Goal: Transaction & Acquisition: Purchase product/service

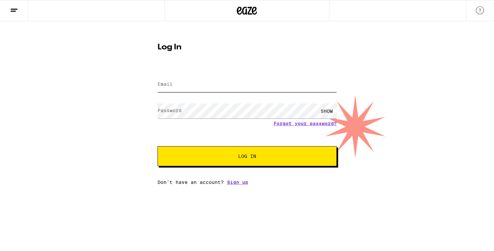
click at [257, 87] on input "Email" at bounding box center [247, 84] width 179 height 15
type input "[PERSON_NAME][EMAIL_ADDRESS][PERSON_NAME][DOMAIN_NAME]"
click at [158, 146] on button "Log In" at bounding box center [247, 156] width 179 height 20
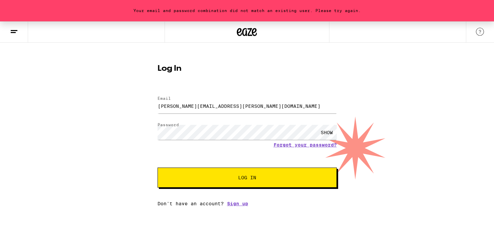
click at [330, 133] on div "SHOW" at bounding box center [327, 132] width 20 height 15
click at [291, 167] on form "Email Email [PERSON_NAME][EMAIL_ADDRESS][PERSON_NAME][DOMAIN_NAME] Password Pas…" at bounding box center [247, 139] width 179 height 98
click at [290, 180] on span "Log In" at bounding box center [247, 178] width 125 height 5
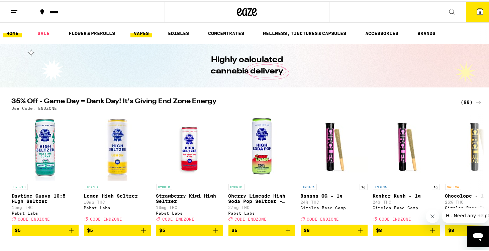
click at [146, 33] on link "VAPES" at bounding box center [141, 32] width 22 height 8
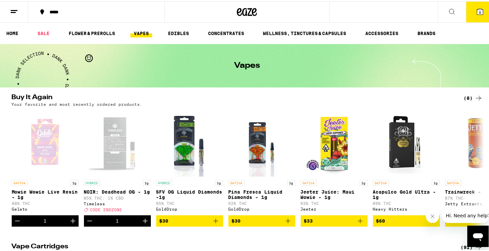
click at [476, 14] on icon at bounding box center [480, 10] width 8 height 8
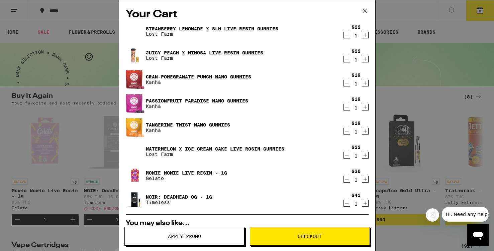
click at [344, 38] on icon "Decrement" at bounding box center [347, 35] width 6 height 8
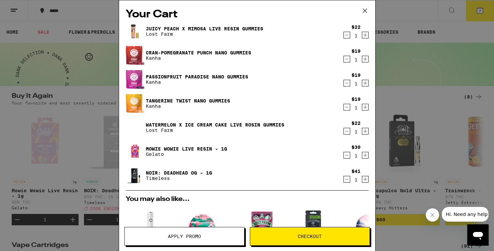
click at [342, 40] on div "Juicy Peach x Mimosa Live Resin Gummies Lost Farm $22 1" at bounding box center [247, 31] width 243 height 19
click at [344, 38] on icon "Decrement" at bounding box center [347, 35] width 6 height 8
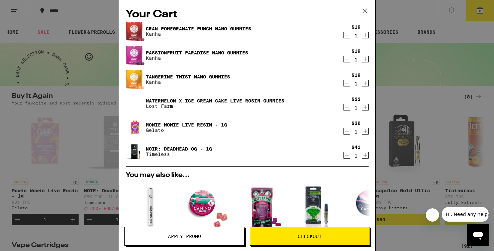
click at [344, 38] on icon "Decrement" at bounding box center [347, 35] width 6 height 8
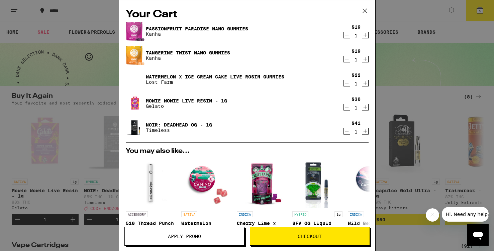
click at [344, 37] on icon "Decrement" at bounding box center [347, 35] width 6 height 8
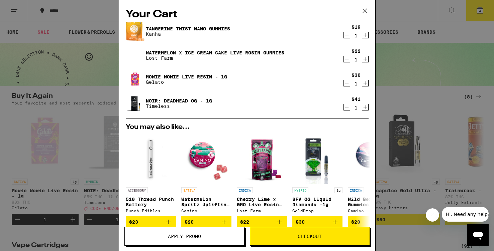
click at [344, 37] on icon "Decrement" at bounding box center [347, 35] width 6 height 8
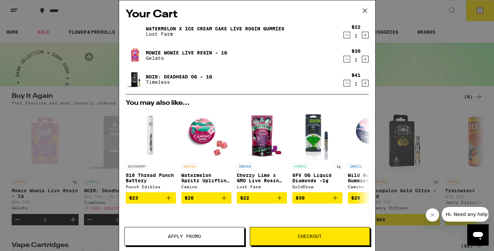
click at [344, 37] on icon "Decrement" at bounding box center [347, 35] width 6 height 8
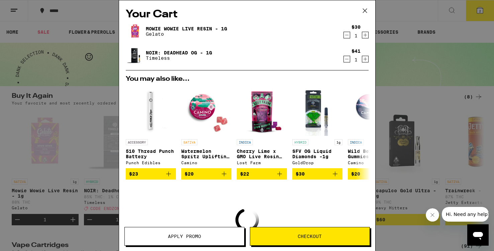
click at [344, 38] on icon "Decrement" at bounding box center [347, 35] width 6 height 8
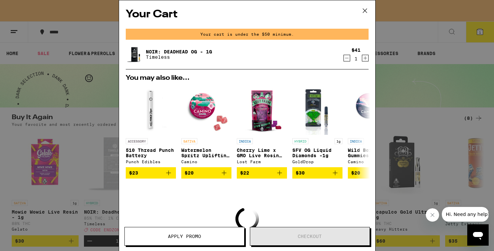
click at [344, 59] on icon "Decrement" at bounding box center [347, 58] width 6 height 8
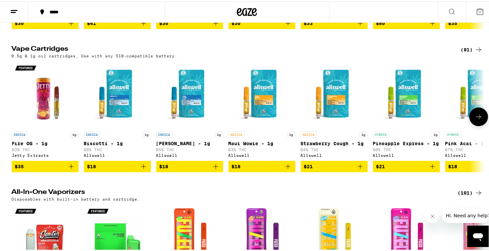
scroll to position [201, 0]
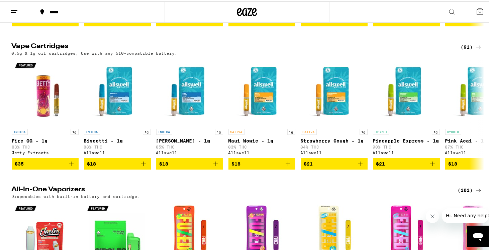
click at [470, 48] on div "(91)" at bounding box center [472, 46] width 22 height 8
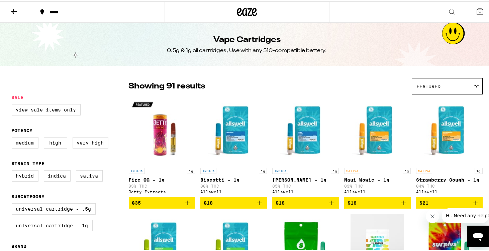
click at [101, 143] on label "Very High" at bounding box center [91, 141] width 36 height 11
click at [13, 137] on input "Very High" at bounding box center [13, 137] width 0 height 0
checkbox input "true"
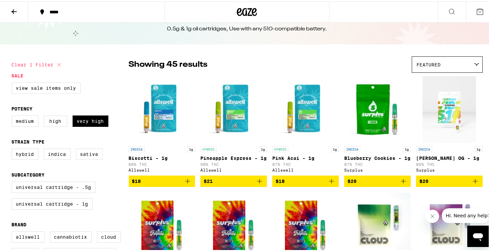
scroll to position [67, 0]
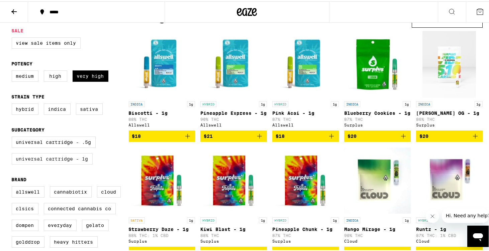
click at [75, 164] on label "Universal Cartridge - 1g" at bounding box center [52, 157] width 81 height 11
click at [13, 137] on input "Universal Cartridge - 1g" at bounding box center [13, 136] width 0 height 0
checkbox input "true"
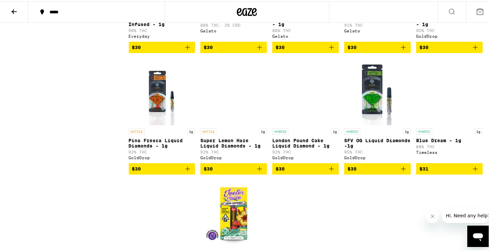
scroll to position [468, 0]
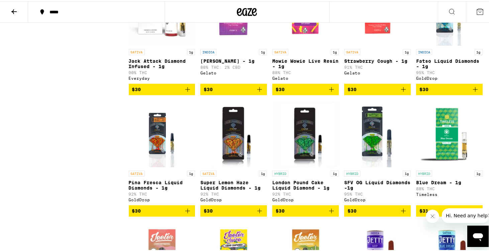
click at [474, 92] on icon "Add to bag" at bounding box center [475, 88] width 8 height 8
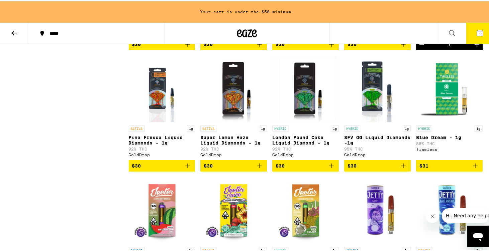
scroll to position [523, 0]
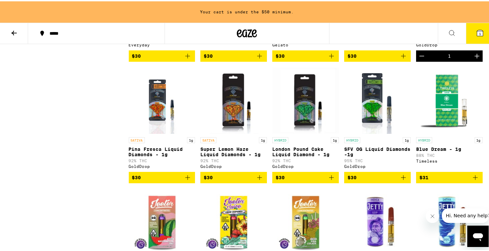
click at [404, 181] on icon "Add to bag" at bounding box center [403, 177] width 8 height 8
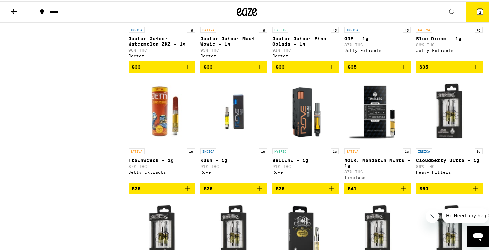
scroll to position [719, 0]
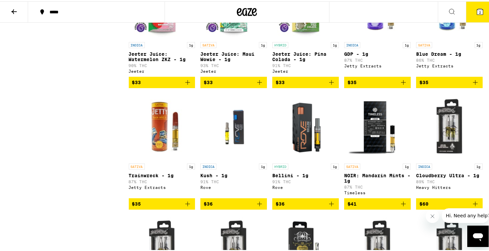
click at [368, 155] on img "Open page for NOIR: Mandarin Mints - 1g from Timeless" at bounding box center [377, 125] width 67 height 67
click at [403, 207] on icon "Add to bag" at bounding box center [403, 203] width 8 height 8
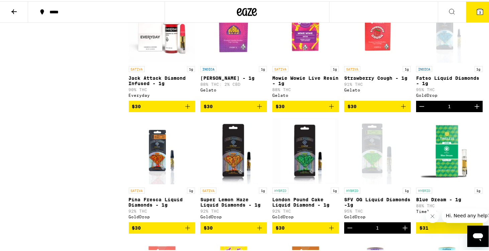
scroll to position [418, 0]
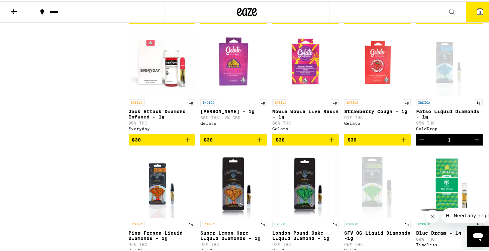
click at [331, 143] on icon "Add to bag" at bounding box center [331, 139] width 8 height 8
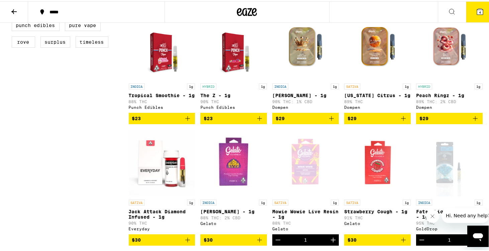
scroll to position [284, 0]
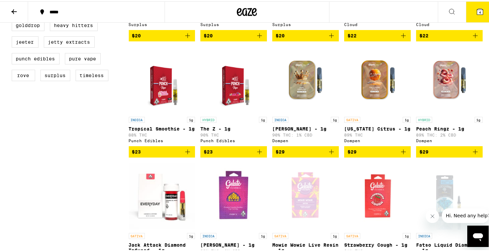
click at [225, 110] on img "Open page for The Z - 1g from Punch Edibles" at bounding box center [234, 78] width 52 height 67
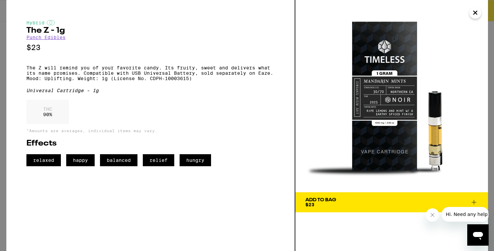
click at [477, 18] on button "Close" at bounding box center [475, 13] width 12 height 12
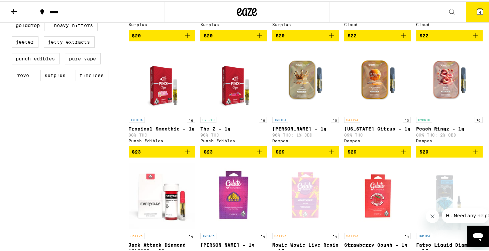
click at [242, 105] on img "Open page for The Z - 1g from Punch Edibles" at bounding box center [234, 78] width 52 height 67
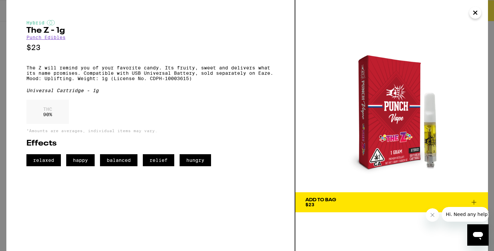
click at [478, 15] on icon "Close" at bounding box center [475, 13] width 8 height 10
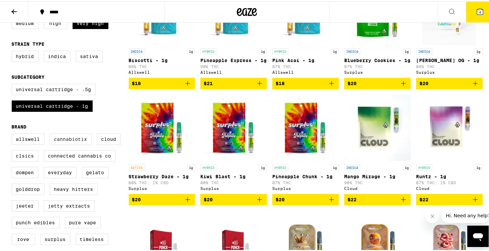
scroll to position [83, 0]
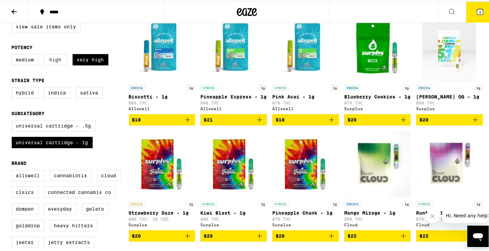
click at [64, 64] on label "High" at bounding box center [55, 58] width 23 height 11
click at [13, 54] on input "High" at bounding box center [13, 54] width 0 height 0
checkbox input "true"
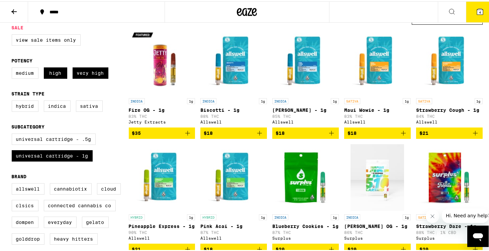
scroll to position [33, 0]
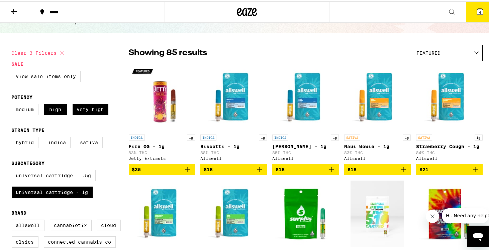
click at [444, 59] on div "Featured" at bounding box center [447, 52] width 70 height 16
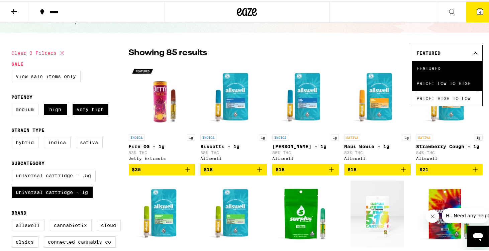
click at [445, 83] on span "Price: Low to High" at bounding box center [447, 82] width 61 height 15
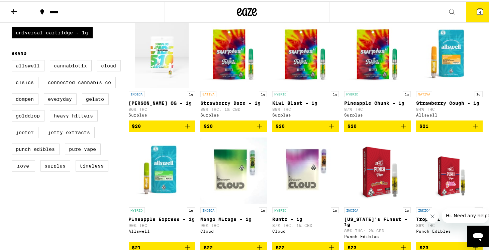
scroll to position [201, 0]
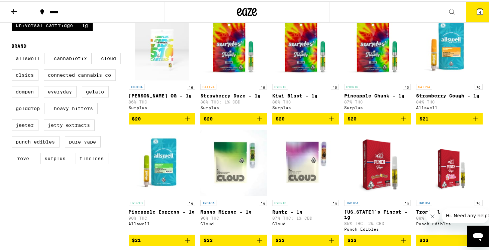
click at [460, 59] on img "Open page for Strawberry Cough - 1g from Allswell" at bounding box center [449, 45] width 67 height 67
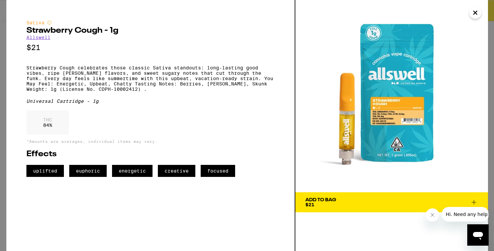
click at [475, 17] on icon "Close" at bounding box center [475, 13] width 8 height 10
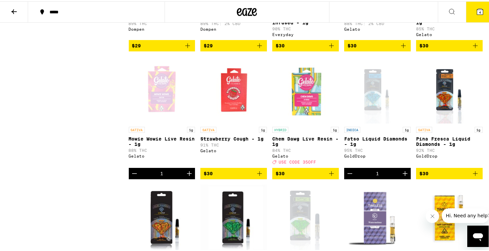
scroll to position [769, 0]
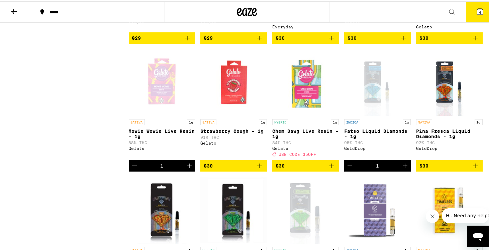
click at [323, 169] on span "$30" at bounding box center [306, 165] width 60 height 8
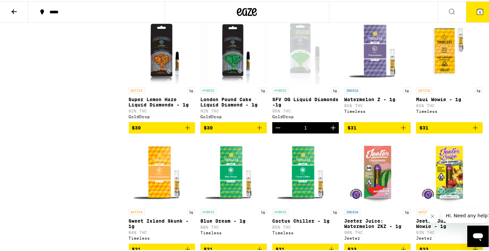
scroll to position [970, 0]
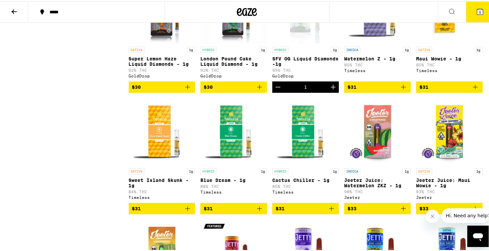
click at [225, 164] on img "Open page for Blue Dream - 1g from Timeless" at bounding box center [233, 130] width 67 height 67
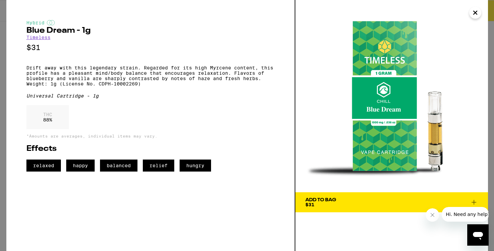
click at [475, 16] on icon "Close" at bounding box center [475, 13] width 8 height 10
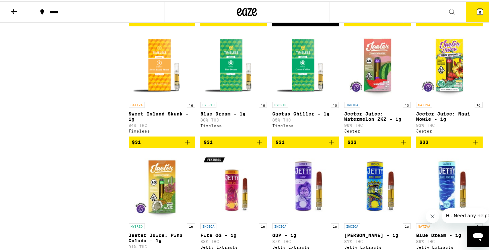
scroll to position [1037, 0]
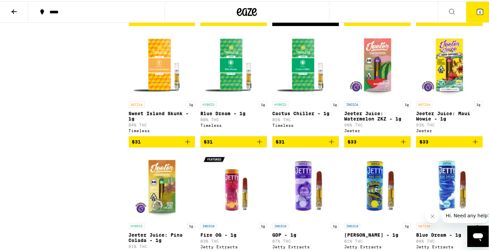
click at [260, 145] on icon "Add to bag" at bounding box center [259, 141] width 8 height 8
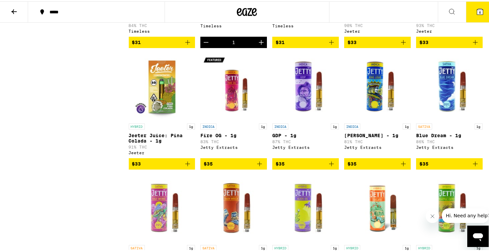
scroll to position [1137, 0]
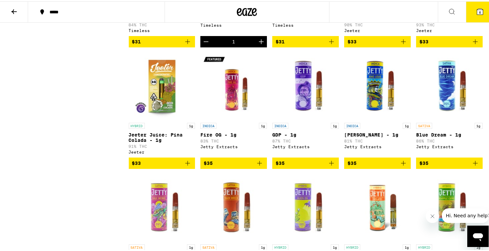
click at [144, 118] on img "Open page for Jeeter Juice: Pina Colada - 1g from Jeeter" at bounding box center [162, 84] width 67 height 67
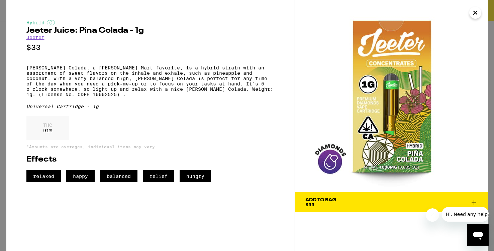
click at [474, 18] on button "Close" at bounding box center [475, 13] width 12 height 12
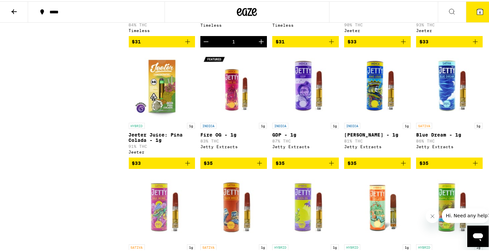
click at [376, 118] on img "Open page for King Louis - 1g from Jetty Extracts" at bounding box center [377, 84] width 67 height 67
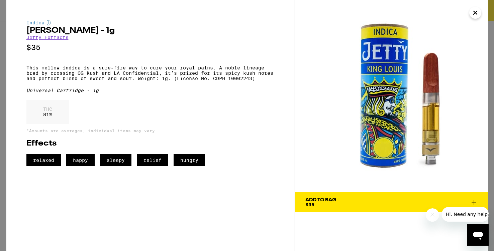
click at [478, 10] on icon "Close" at bounding box center [475, 13] width 8 height 10
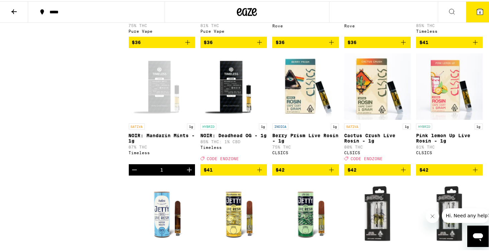
scroll to position [1471, 0]
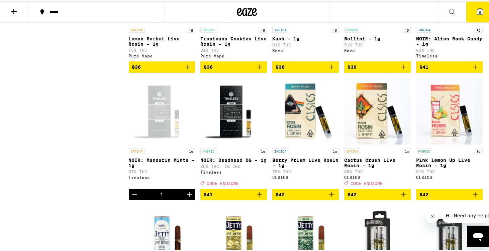
click at [473, 70] on icon "Add to bag" at bounding box center [475, 66] width 8 height 8
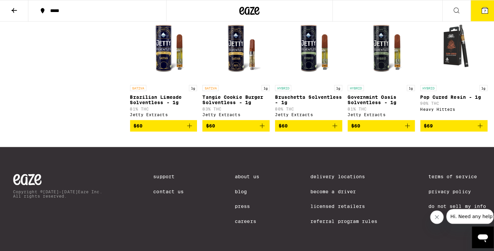
scroll to position [2107, 0]
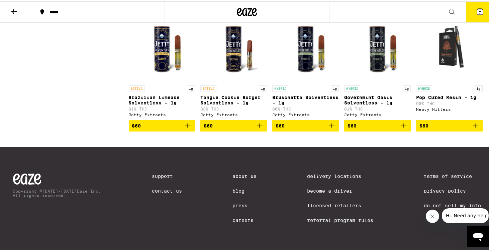
click at [482, 16] on button "7" at bounding box center [480, 10] width 28 height 21
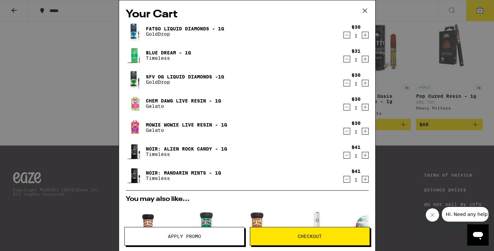
click at [344, 135] on icon "Decrement" at bounding box center [347, 131] width 6 height 8
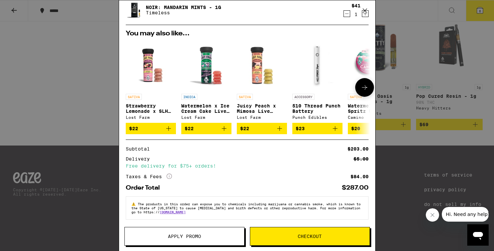
scroll to position [146, 0]
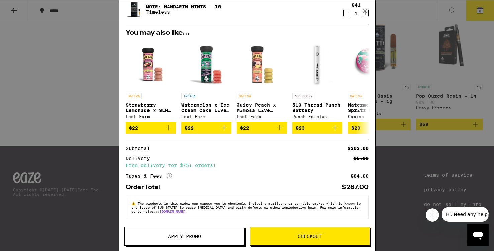
click at [184, 234] on span "Apply Promo" at bounding box center [184, 236] width 33 height 5
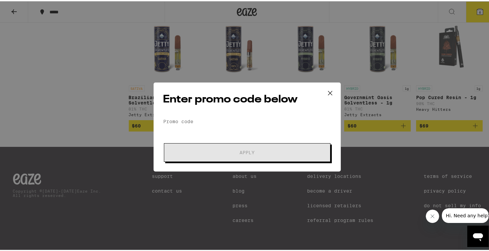
click at [227, 125] on form "Promo Code Apply" at bounding box center [247, 137] width 168 height 45
click at [223, 126] on form "Promo Code Apply" at bounding box center [247, 137] width 168 height 45
click at [225, 121] on input "Promo Code" at bounding box center [247, 120] width 168 height 10
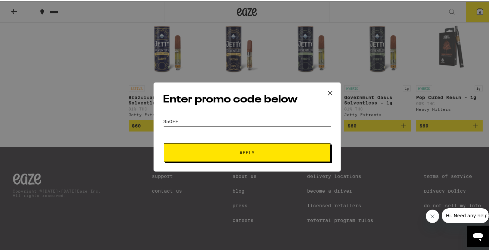
type input "35OFF"
click at [164, 142] on button "Apply" at bounding box center [247, 151] width 167 height 19
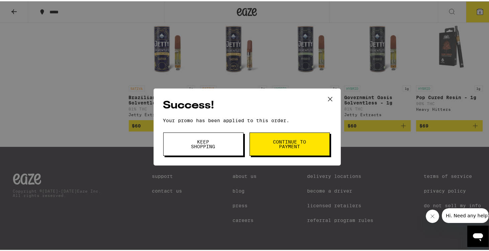
click at [225, 147] on button "Keep Shopping" at bounding box center [203, 142] width 80 height 23
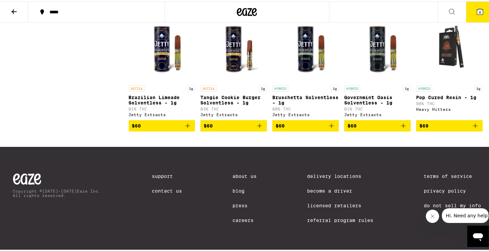
drag, startPoint x: 474, startPoint y: 9, endPoint x: 472, endPoint y: 12, distance: 3.4
click at [473, 12] on button "6" at bounding box center [480, 10] width 28 height 21
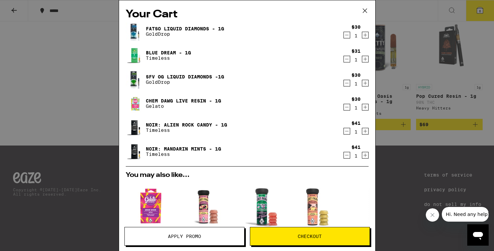
click at [398, 150] on div "Your Cart Fatso Liquid Diamonds - 1g GoldDrop $30 1 Blue Dream - 1g Timeless $3…" at bounding box center [247, 125] width 494 height 251
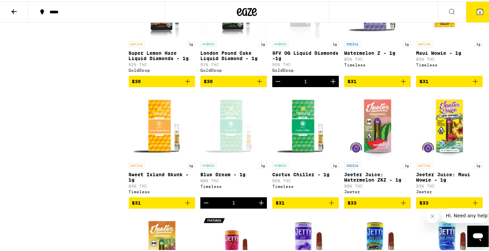
scroll to position [936, 0]
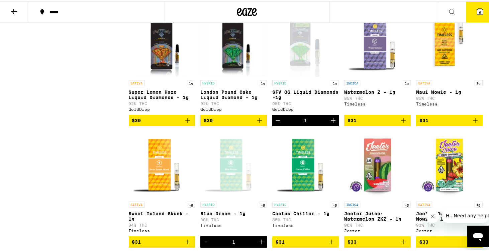
click at [479, 11] on button "6" at bounding box center [480, 10] width 28 height 21
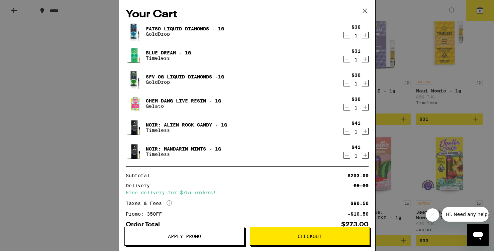
click at [344, 132] on icon "Decrement" at bounding box center [347, 131] width 6 height 8
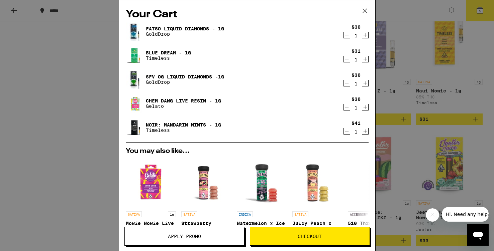
click at [47, 92] on div "Your Cart Fatso Liquid Diamonds - 1g GoldDrop $30 1 Blue Dream - 1g Timeless $3…" at bounding box center [247, 125] width 494 height 251
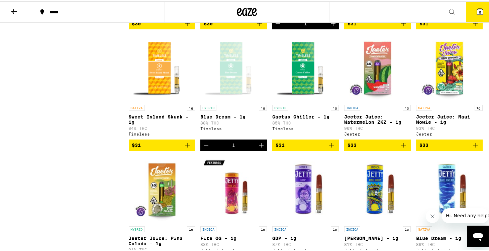
scroll to position [1037, 0]
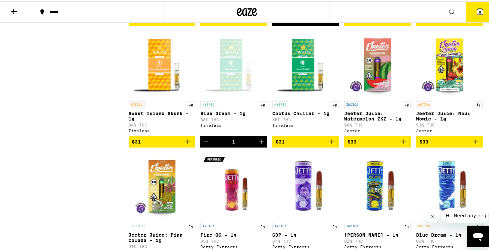
click at [479, 12] on span "5" at bounding box center [480, 11] width 2 height 4
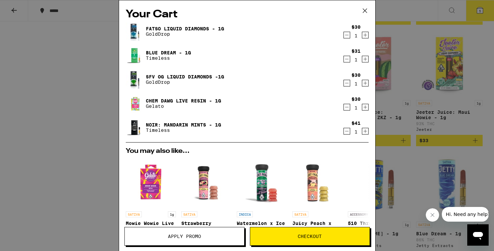
click at [344, 63] on icon "Decrement" at bounding box center [347, 59] width 6 height 8
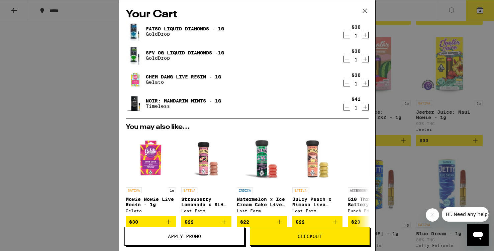
click at [41, 69] on div "Your Cart Fatso Liquid Diamonds - 1g GoldDrop $30 1 SFV OG Liquid Diamonds -1g …" at bounding box center [247, 125] width 494 height 251
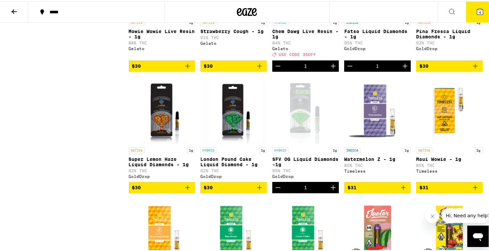
scroll to position [869, 0]
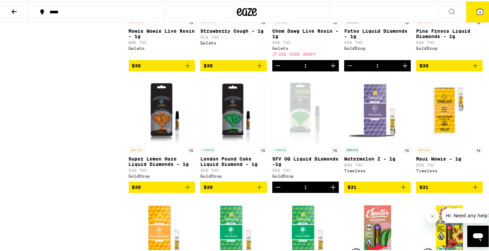
click at [476, 9] on icon at bounding box center [480, 10] width 8 height 8
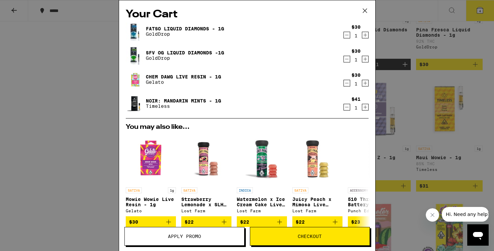
click at [29, 107] on div "Your Cart Fatso Liquid Diamonds - 1g GoldDrop $30 1 SFV OG Liquid Diamonds -1g …" at bounding box center [247, 125] width 494 height 251
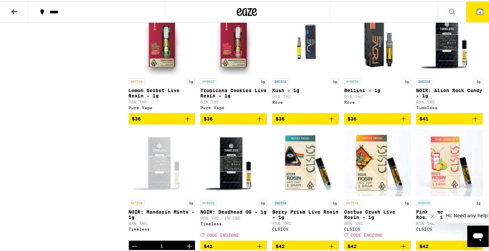
scroll to position [1505, 0]
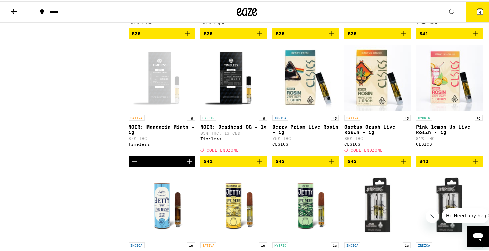
click at [483, 9] on button "4" at bounding box center [480, 10] width 28 height 21
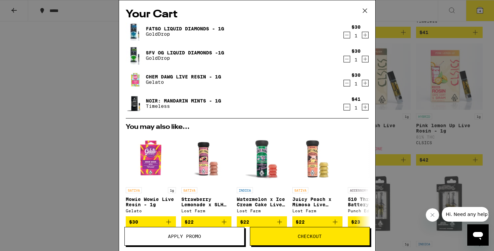
click at [344, 61] on icon "Decrement" at bounding box center [347, 59] width 6 height 8
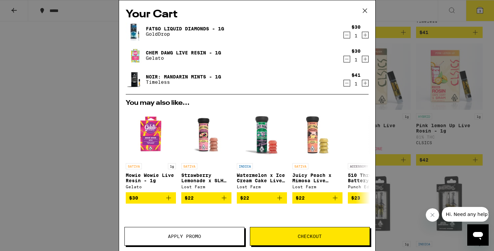
click at [56, 127] on div "Your Cart Fatso Liquid Diamonds - 1g GoldDrop $30 1 Chem Dawg Live Resin - 1g G…" at bounding box center [247, 125] width 494 height 251
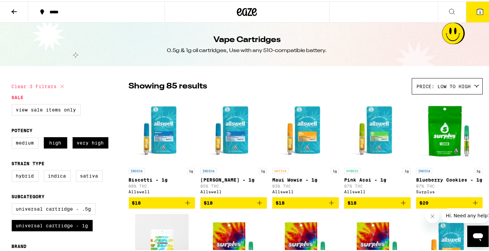
click at [19, 11] on button at bounding box center [14, 10] width 28 height 21
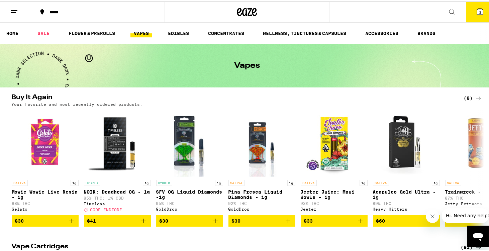
click at [181, 26] on ul "HOME SALE FLOWER & PREROLLS VAPES EDIBLES CONCENTRATES WELLNESS, TINCTURES & CA…" at bounding box center [247, 31] width 494 height 21
drag, startPoint x: 182, startPoint y: 29, endPoint x: 182, endPoint y: 33, distance: 3.7
click at [182, 29] on link "EDIBLES" at bounding box center [179, 32] width 28 height 8
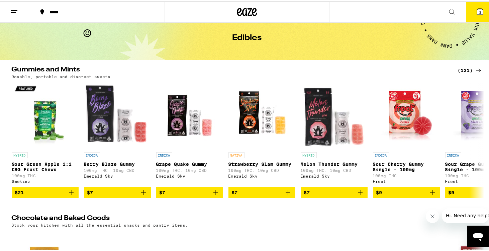
scroll to position [23, 0]
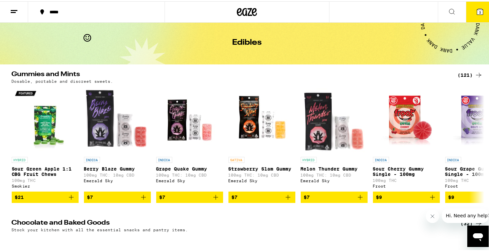
click at [463, 74] on div "(121)" at bounding box center [470, 74] width 25 height 8
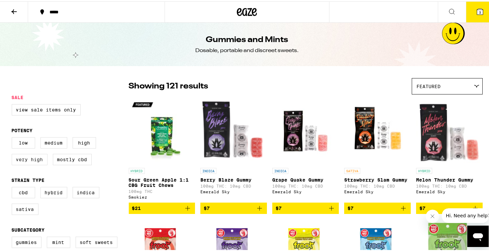
click at [37, 163] on label "Very High" at bounding box center [30, 158] width 36 height 11
click at [13, 137] on input "Very High" at bounding box center [13, 137] width 0 height 0
checkbox input "true"
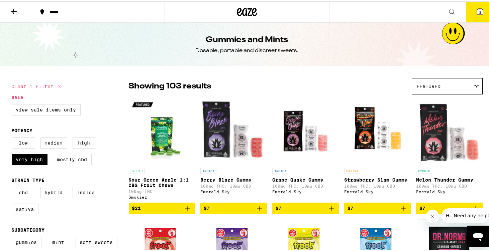
click at [86, 144] on label "High" at bounding box center [84, 141] width 23 height 11
click at [13, 137] on input "High" at bounding box center [13, 137] width 0 height 0
checkbox input "true"
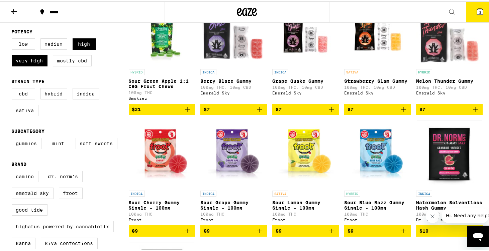
scroll to position [100, 0]
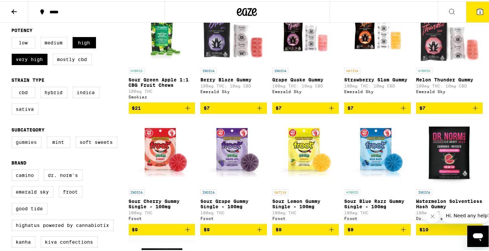
click at [22, 144] on label "Gummies" at bounding box center [27, 140] width 30 height 11
click at [13, 137] on input "Gummies" at bounding box center [13, 136] width 0 height 0
checkbox input "true"
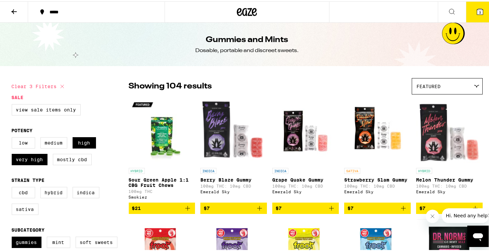
click at [460, 85] on div "Featured" at bounding box center [447, 85] width 70 height 16
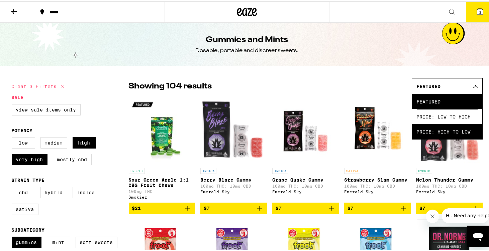
click at [452, 131] on span "Price: High to Low" at bounding box center [447, 130] width 61 height 15
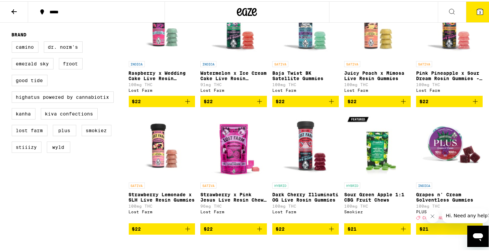
scroll to position [268, 0]
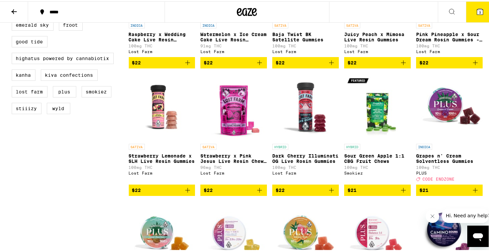
click at [238, 129] on img "Open page for Strawberry x Pink Jesus Live Resin Chews - 100mg from Lost Farm" at bounding box center [233, 106] width 67 height 67
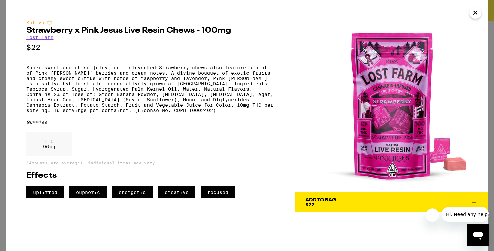
click at [476, 15] on icon "Close" at bounding box center [475, 13] width 8 height 10
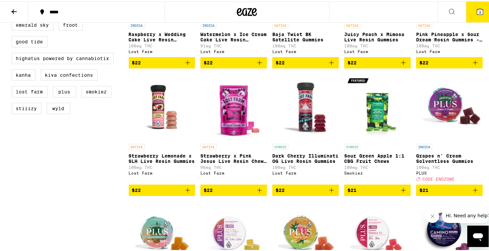
click at [231, 193] on span "$22" at bounding box center [234, 189] width 60 height 8
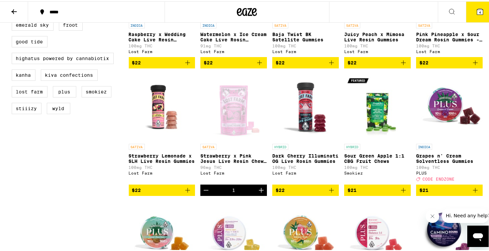
click at [244, 123] on div "Open page for Strawberry x Pink Jesus Live Resin Chews - 100mg from Lost Farm" at bounding box center [233, 106] width 67 height 67
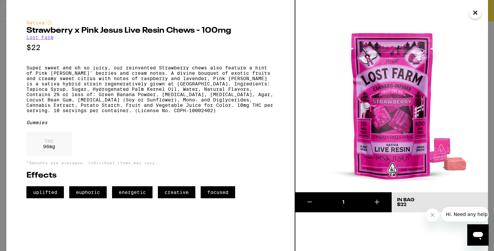
click at [475, 11] on icon "Close" at bounding box center [475, 13] width 8 height 10
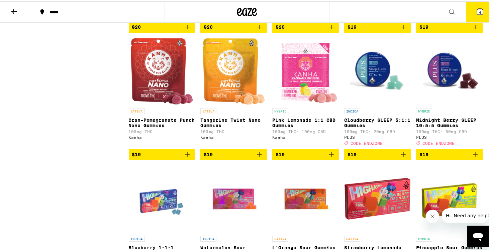
scroll to position [1170, 0]
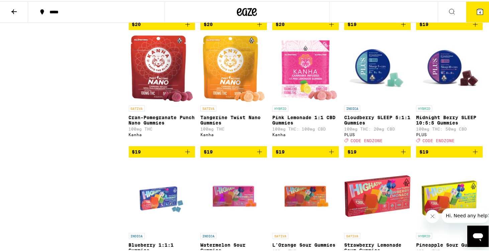
click at [259, 197] on div "HYBRID Harmony Acai Blueberry 2:1 CBG Gummies 100mg THC Kanha $23 INDICA FX SLE…" at bounding box center [306, 208] width 354 height 2564
click at [256, 155] on icon "Add to bag" at bounding box center [259, 151] width 8 height 8
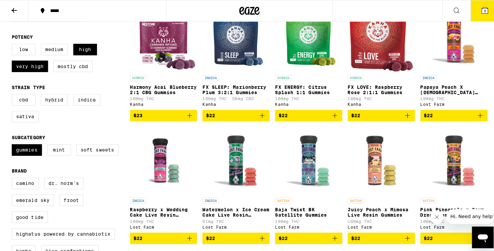
scroll to position [100, 0]
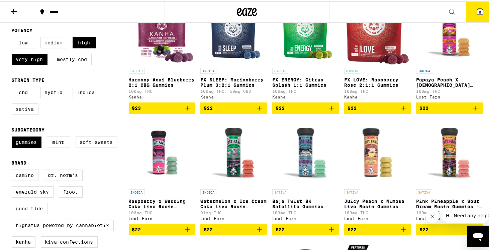
click at [476, 11] on icon at bounding box center [480, 10] width 8 height 8
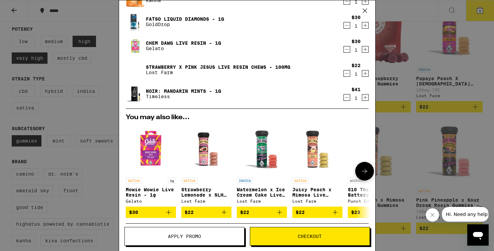
scroll to position [132, 0]
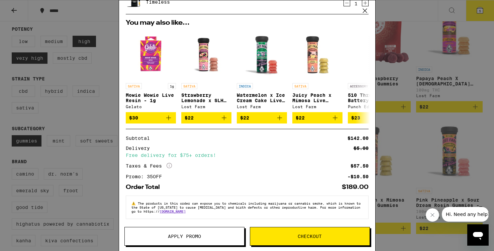
click at [288, 238] on span "Checkout" at bounding box center [309, 236] width 119 height 5
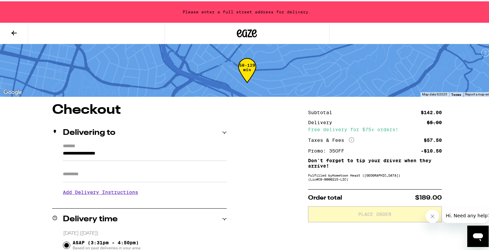
click at [105, 154] on input "**********" at bounding box center [145, 153] width 164 height 11
drag, startPoint x: 143, startPoint y: 148, endPoint x: 6, endPoint y: 161, distance: 138.1
click at [161, 162] on div "Apt/Suite" at bounding box center [145, 170] width 164 height 21
click at [157, 152] on input "**********" at bounding box center [145, 153] width 164 height 11
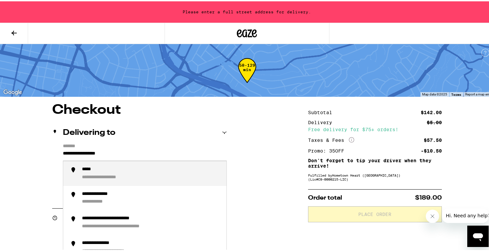
click at [164, 150] on input "**********" at bounding box center [145, 153] width 164 height 11
type input "*"
click at [167, 164] on li "**********" at bounding box center [144, 172] width 163 height 25
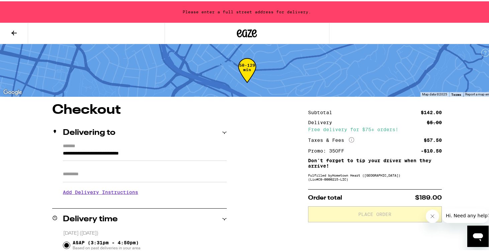
type input "**********"
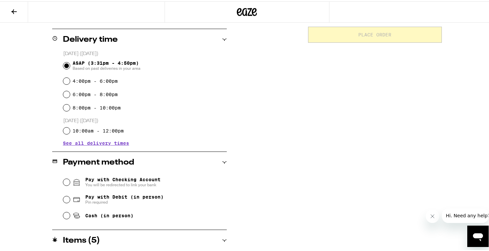
scroll to position [167, 0]
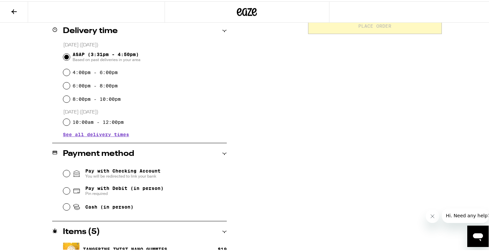
click at [135, 188] on span "Pay with Debit (in person)" at bounding box center [124, 187] width 78 height 5
click at [70, 188] on input "Pay with Debit (in person) Pin required" at bounding box center [66, 190] width 7 height 7
radio input "true"
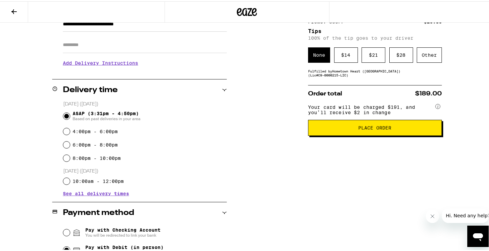
scroll to position [44, 0]
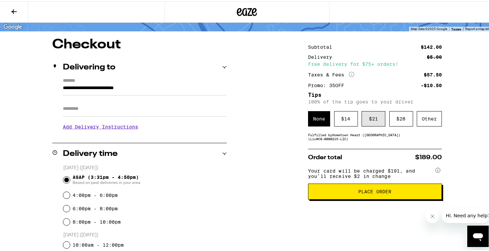
click at [372, 122] on div "$ 21" at bounding box center [373, 117] width 24 height 15
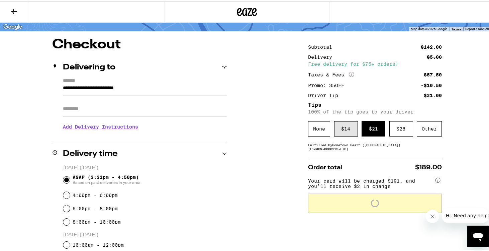
click at [349, 126] on div "$ 14" at bounding box center [346, 127] width 24 height 15
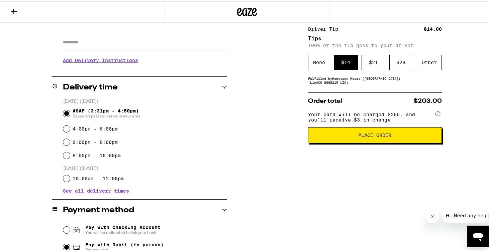
scroll to position [111, 0]
click at [335, 142] on button "Place Order" at bounding box center [375, 134] width 134 height 16
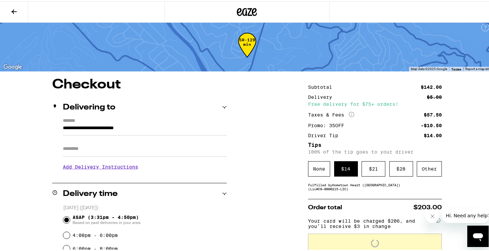
scroll to position [0, 0]
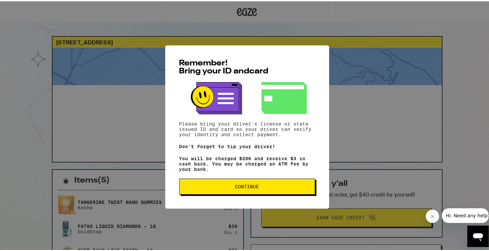
click at [297, 191] on button "Continue" at bounding box center [247, 186] width 136 height 16
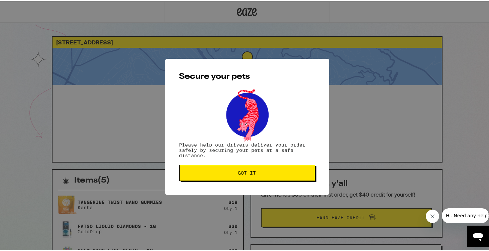
click at [203, 173] on span "Got it" at bounding box center [247, 172] width 124 height 5
